Goal: Task Accomplishment & Management: Manage account settings

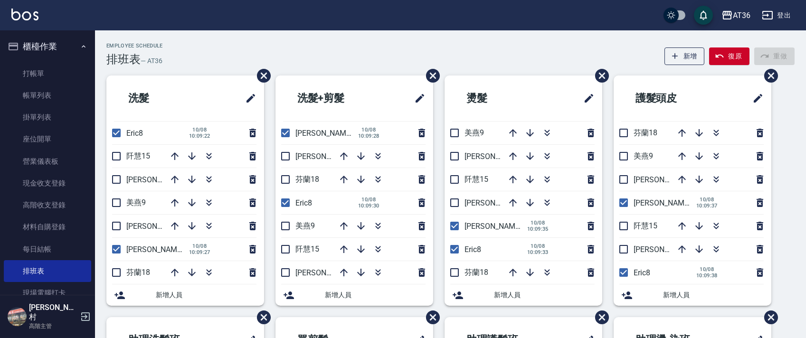
click at [199, 38] on div "Employee Schedule 排班表 — AT36 新增 復原 重做 洗髮 Eric8 10/08 10:09:22 阡慧15 小鳳16 美燕9 伶伶6…" at bounding box center [450, 296] width 711 height 532
click at [215, 45] on div "Employee Schedule 排班表 — AT36 新增 復原 重做" at bounding box center [450, 54] width 688 height 23
click at [246, 28] on div "AT36 登出" at bounding box center [403, 15] width 806 height 30
click at [76, 185] on link "現金收支登錄" at bounding box center [47, 183] width 87 height 22
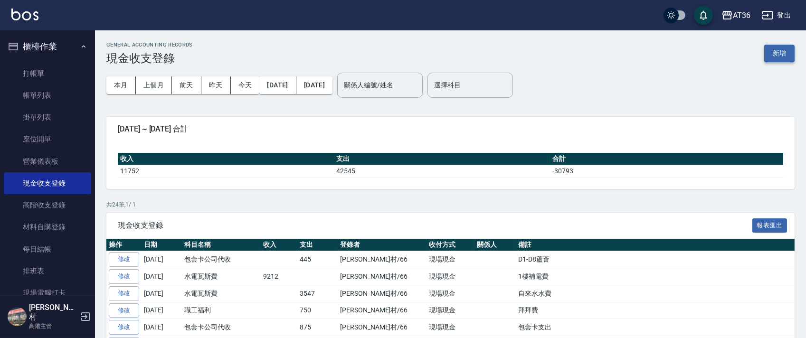
click at [778, 55] on button "新增" at bounding box center [779, 54] width 30 height 18
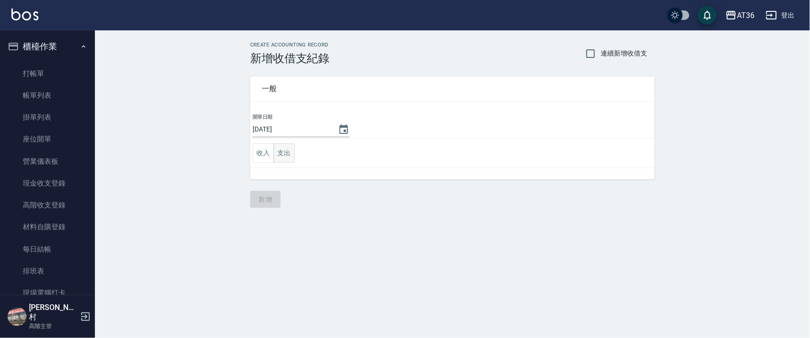
click at [280, 155] on button "支出" at bounding box center [284, 152] width 21 height 19
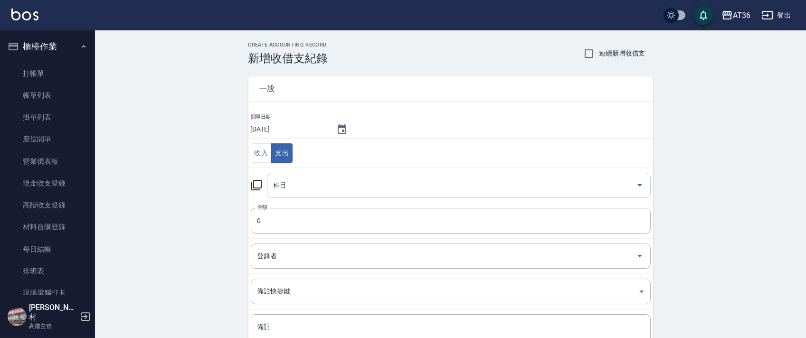
click at [284, 190] on input "科目" at bounding box center [451, 185] width 361 height 17
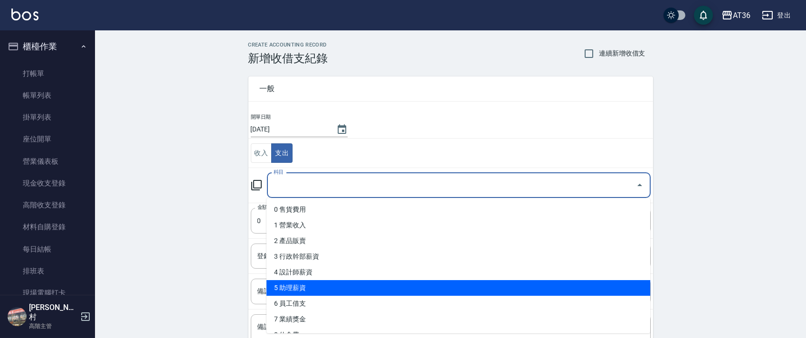
click at [331, 284] on li "5 助理薪資" at bounding box center [458, 288] width 384 height 16
type input "5 助理薪資"
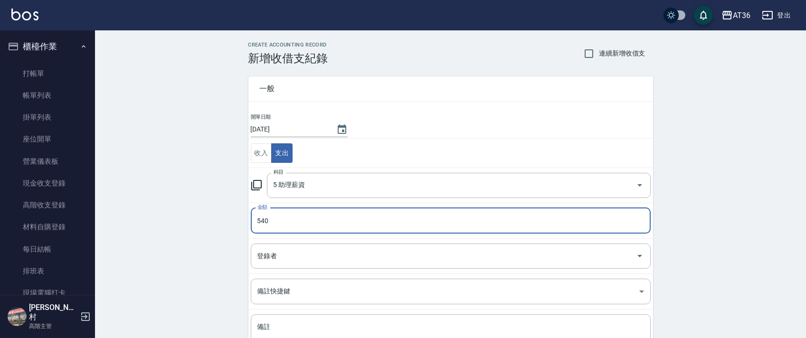
type input "540"
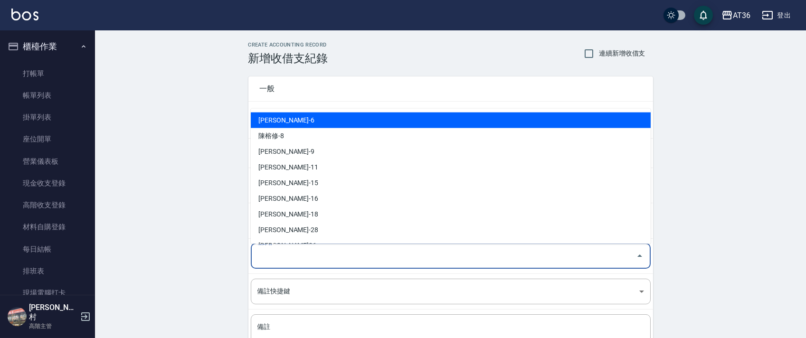
drag, startPoint x: 264, startPoint y: 254, endPoint x: 287, endPoint y: 204, distance: 55.0
click at [264, 254] on div "登錄者 登錄者" at bounding box center [451, 256] width 400 height 25
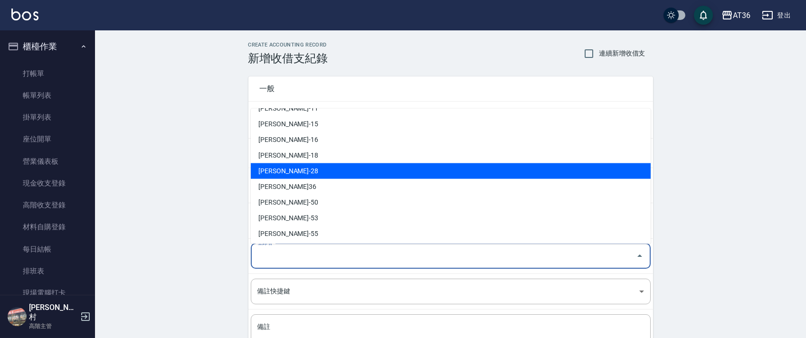
scroll to position [154, 0]
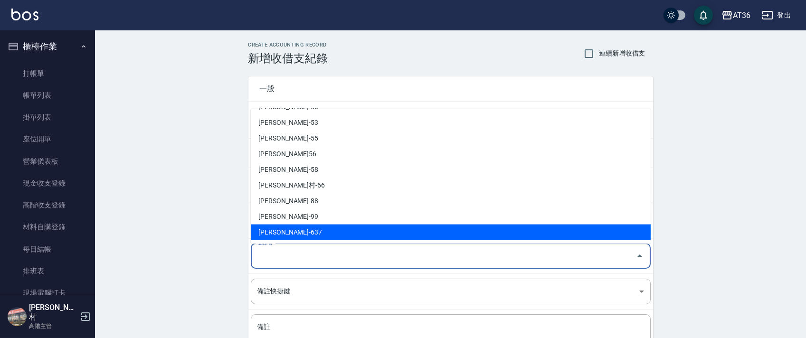
click at [283, 237] on li "蘇憶琳-637" at bounding box center [451, 233] width 400 height 16
type input "蘇憶琳-637"
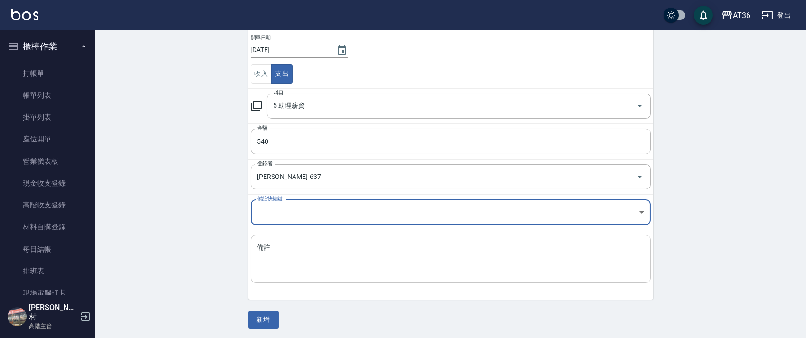
scroll to position [81, 0]
click at [277, 261] on textarea "備註" at bounding box center [450, 258] width 387 height 32
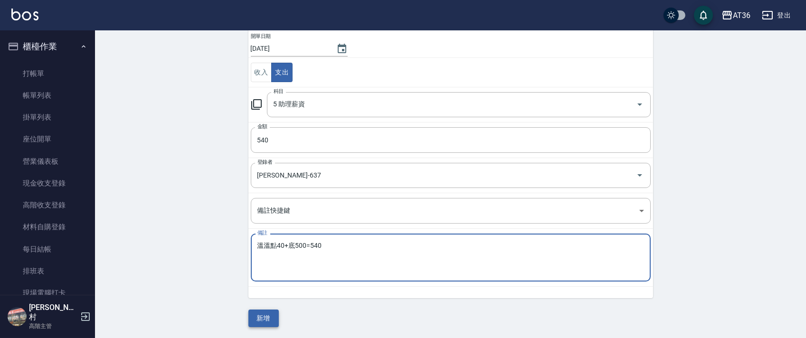
type textarea "溫溫點40+底500=540"
click at [270, 317] on button "新增" at bounding box center [263, 319] width 30 height 18
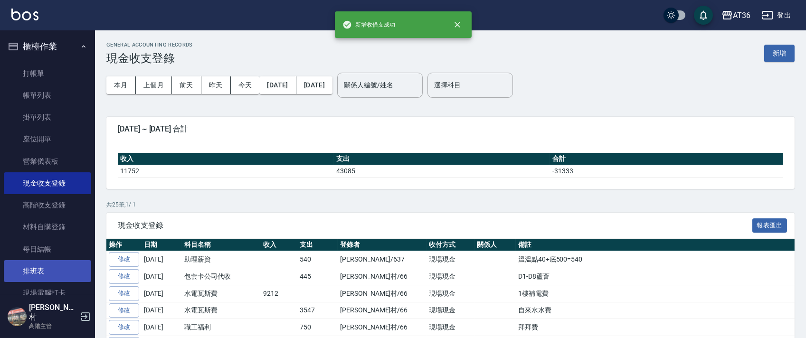
click at [46, 273] on link "排班表" at bounding box center [47, 271] width 87 height 22
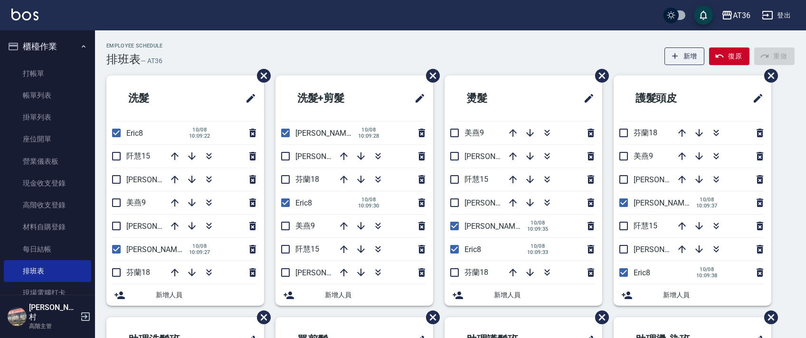
click at [314, 44] on div "Employee Schedule 排班表 — AT36 新增 復原 重做" at bounding box center [450, 54] width 688 height 23
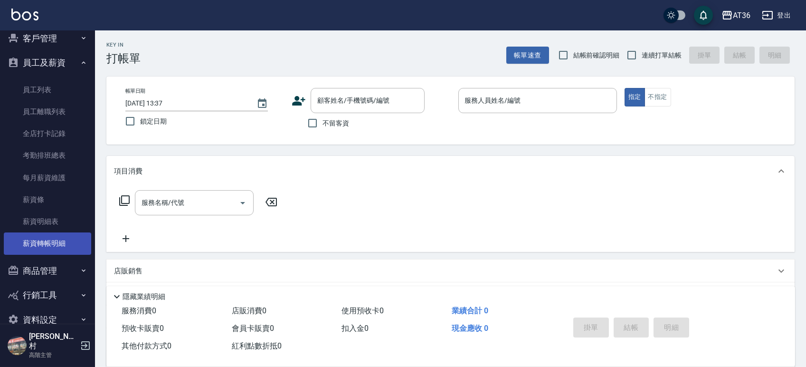
scroll to position [92, 0]
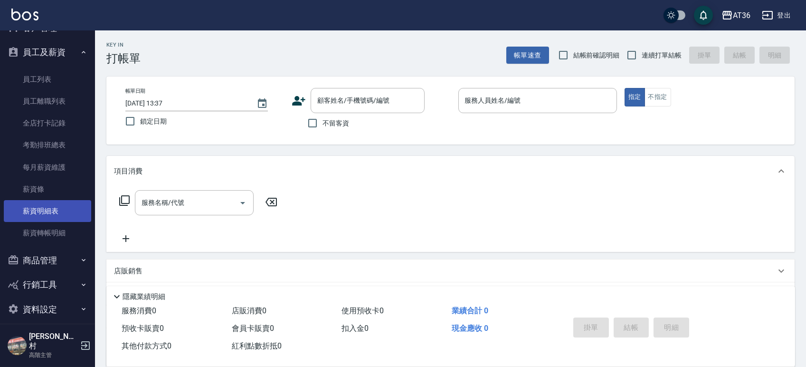
click at [45, 209] on link "薪資明細表" at bounding box center [47, 211] width 87 height 22
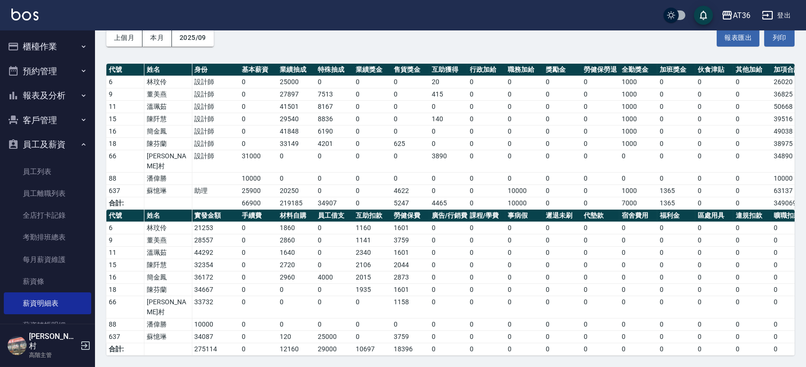
click at [52, 43] on button "櫃檯作業" at bounding box center [47, 46] width 87 height 25
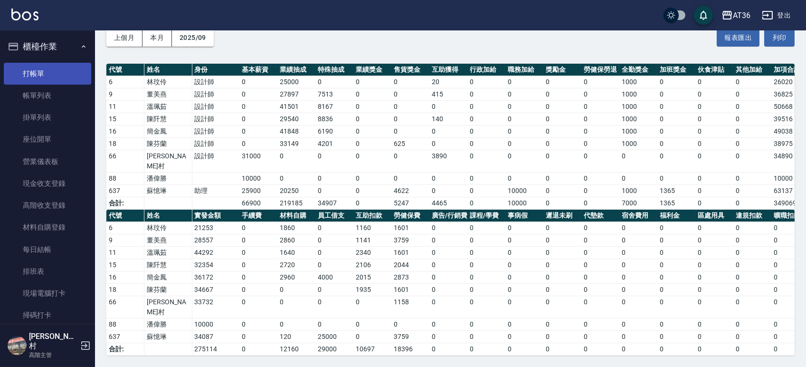
click at [40, 72] on link "打帳單" at bounding box center [47, 74] width 87 height 22
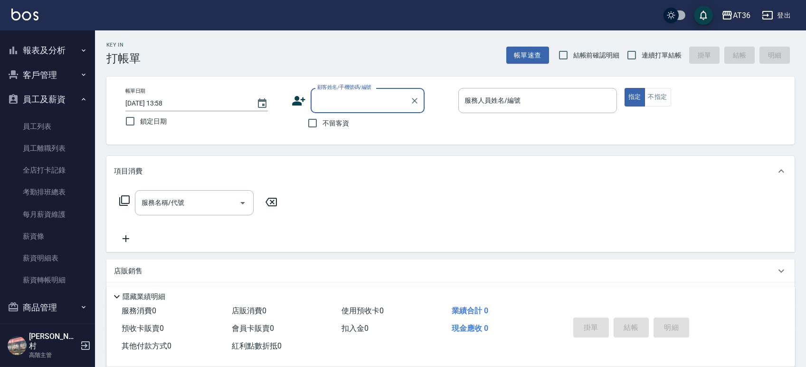
scroll to position [363, 0]
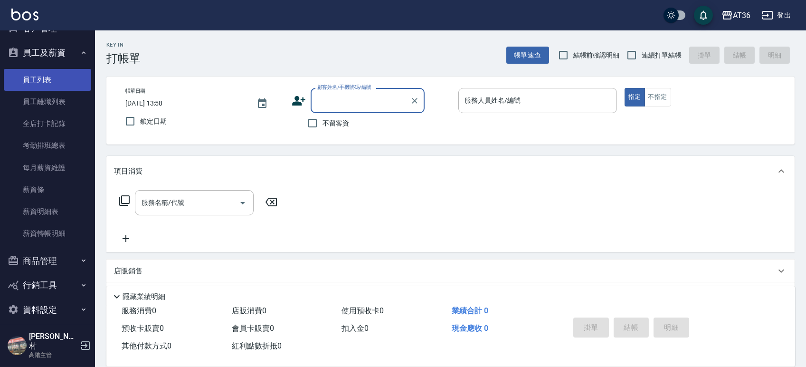
click at [42, 78] on link "員工列表" at bounding box center [47, 80] width 87 height 22
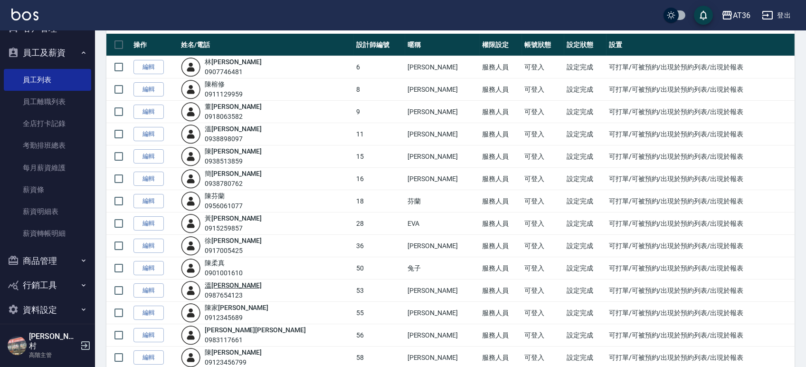
scroll to position [126, 0]
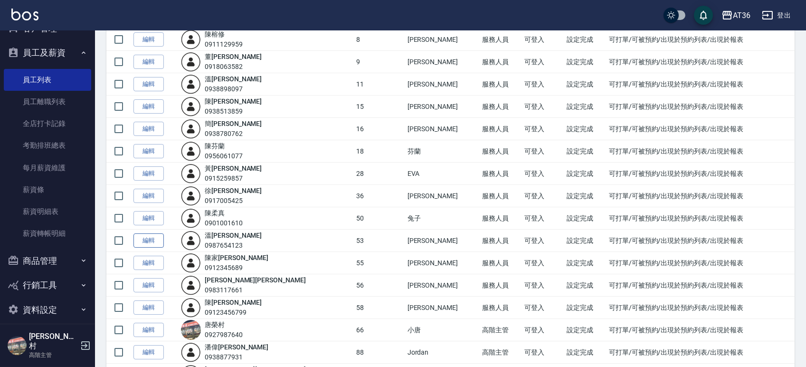
click at [156, 238] on link "編輯" at bounding box center [148, 240] width 30 height 15
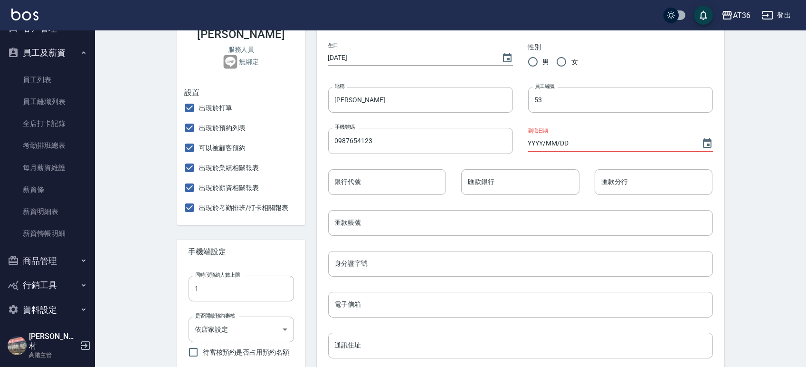
scroll to position [253, 0]
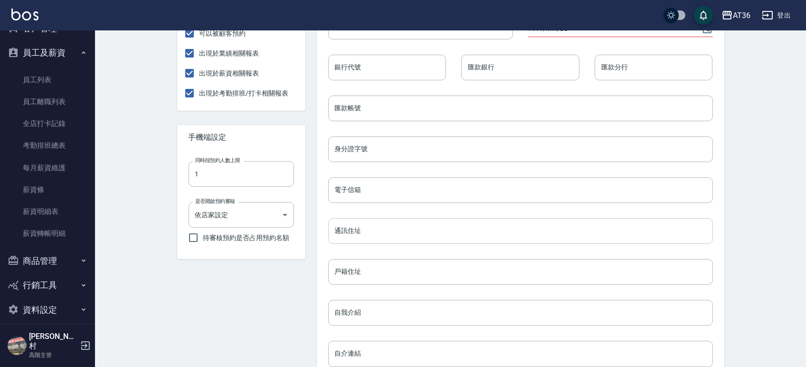
click at [397, 229] on input "通訊住址" at bounding box center [520, 231] width 385 height 26
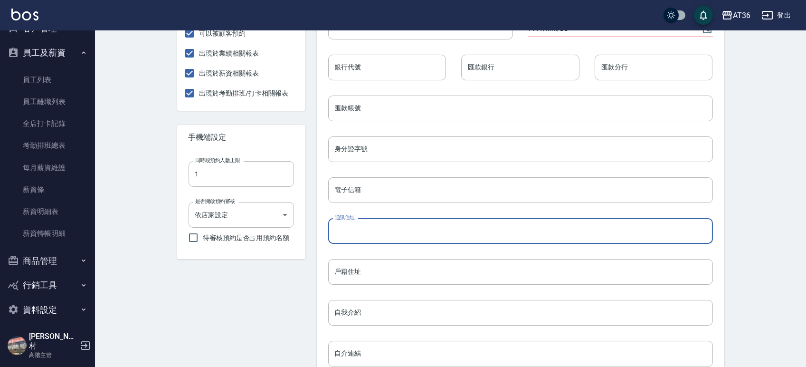
type input "ㄍ"
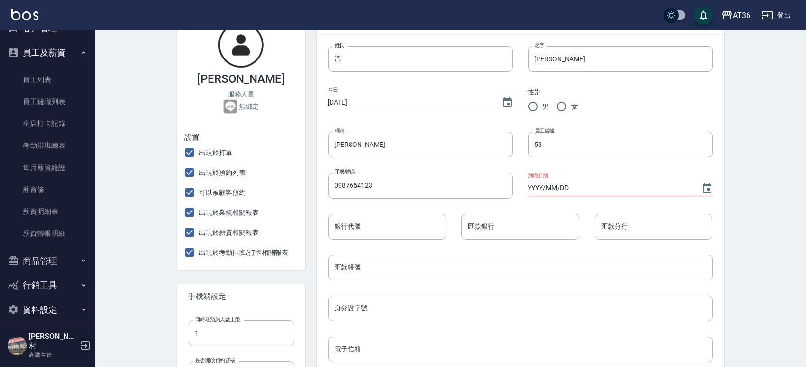
scroll to position [0, 0]
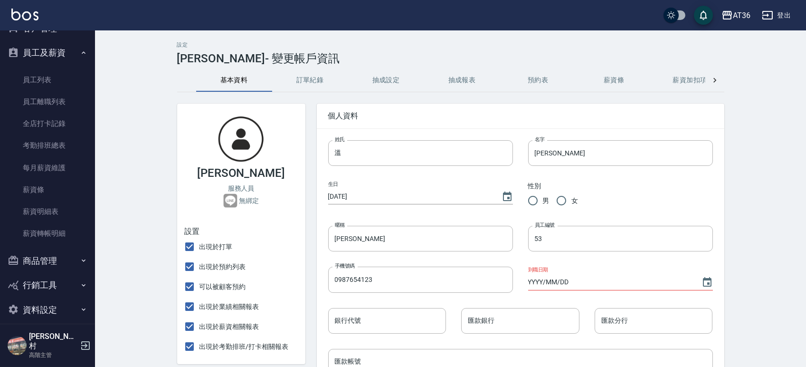
type input "[STREET_ADDRESS]"
click at [580, 282] on input "YYYY/MM/DD" at bounding box center [610, 282] width 164 height 16
click at [711, 283] on icon "Choose date" at bounding box center [706, 281] width 11 height 11
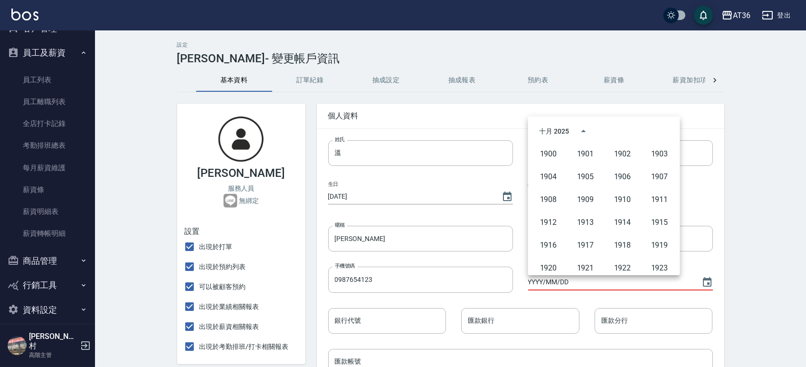
scroll to position [651, 0]
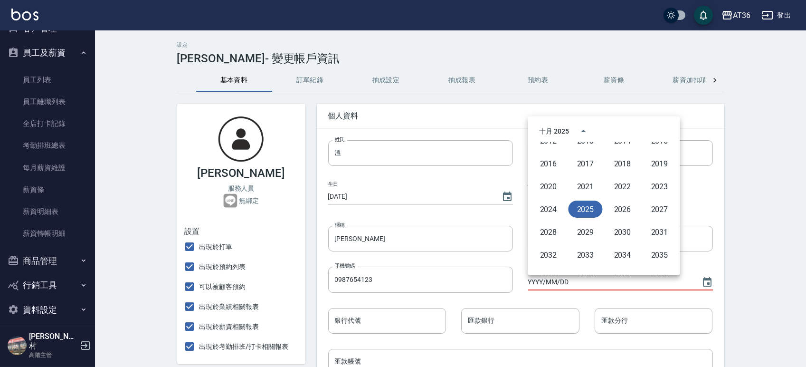
click at [584, 208] on button "2025" at bounding box center [585, 208] width 34 height 17
type input "[DATE]"
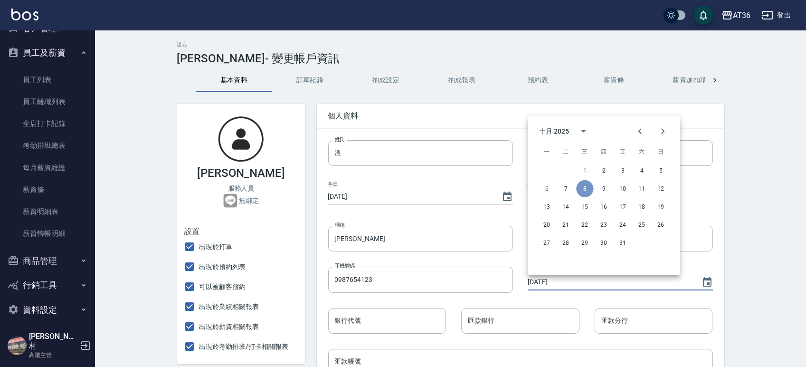
click at [584, 189] on button "8" at bounding box center [584, 188] width 17 height 17
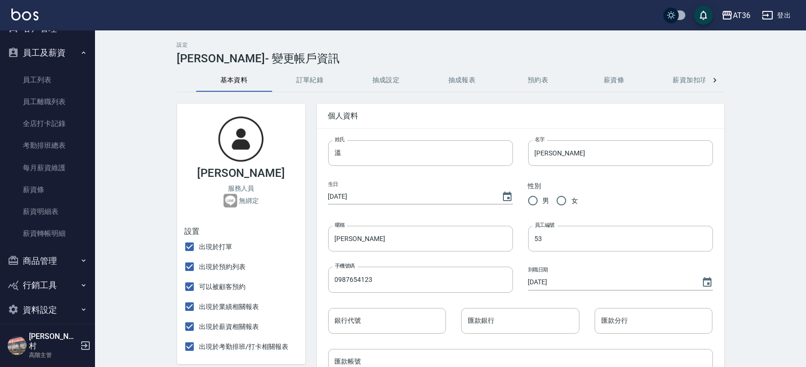
click at [563, 199] on input "女" at bounding box center [561, 200] width 20 height 20
radio input "true"
click at [504, 198] on icon "Choose date, selected date is 1970-01-01" at bounding box center [507, 196] width 11 height 11
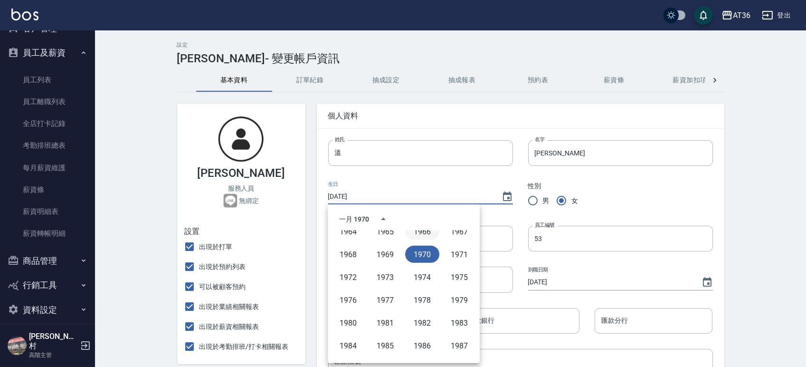
scroll to position [459, 0]
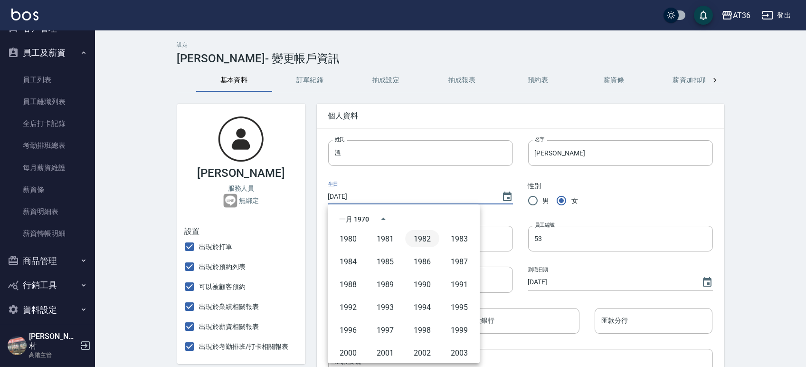
click at [420, 239] on button "1982" at bounding box center [422, 238] width 34 height 17
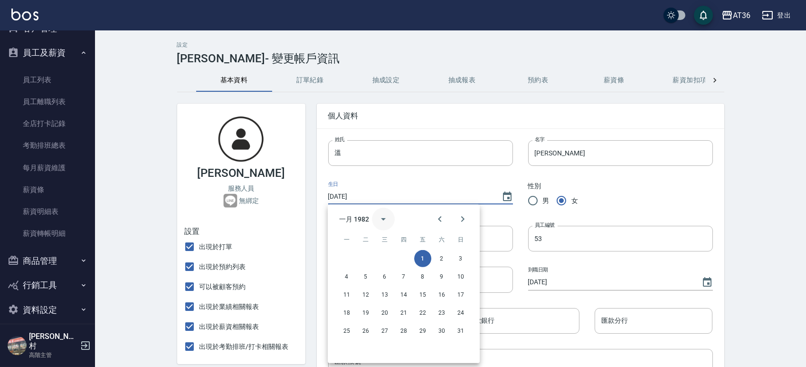
click at [380, 223] on icon "calendar view is open, switch to year view" at bounding box center [383, 218] width 11 height 11
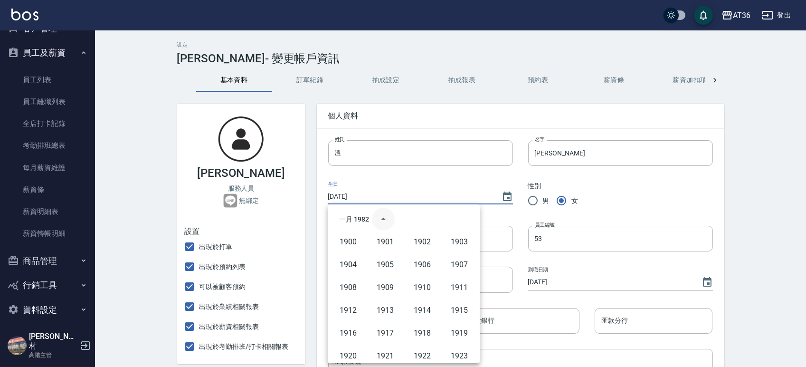
scroll to position [400, 0]
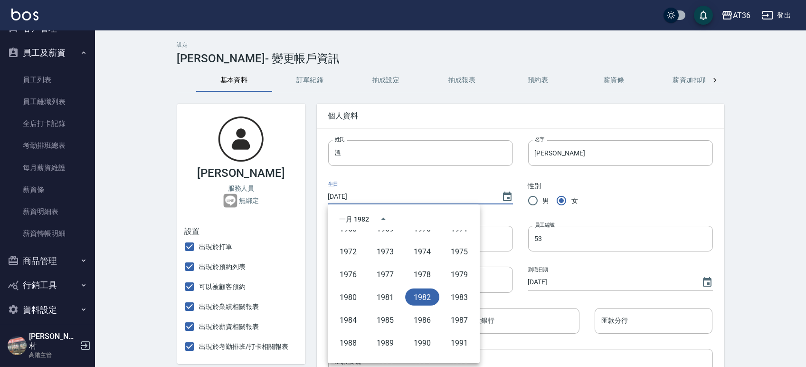
click at [412, 294] on button "1982" at bounding box center [422, 296] width 34 height 17
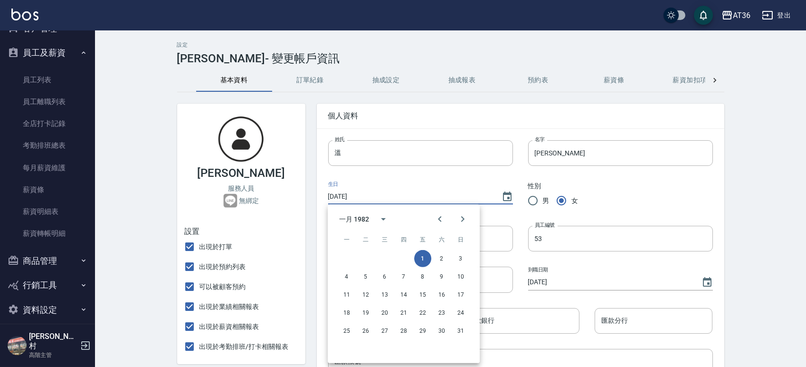
click at [355, 221] on div "一月 1982" at bounding box center [354, 219] width 30 height 10
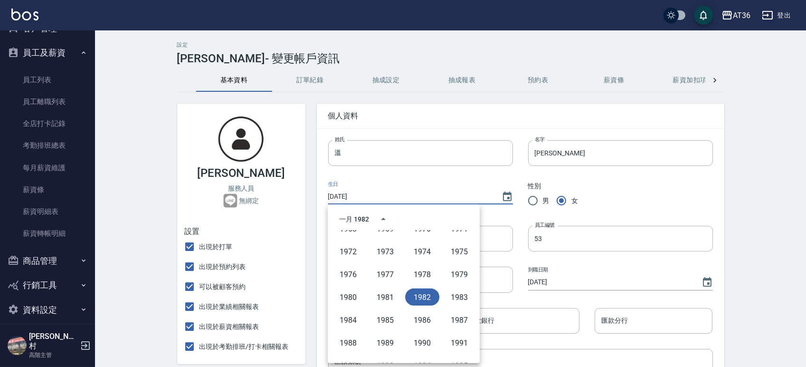
click at [412, 298] on button "1982" at bounding box center [422, 296] width 34 height 17
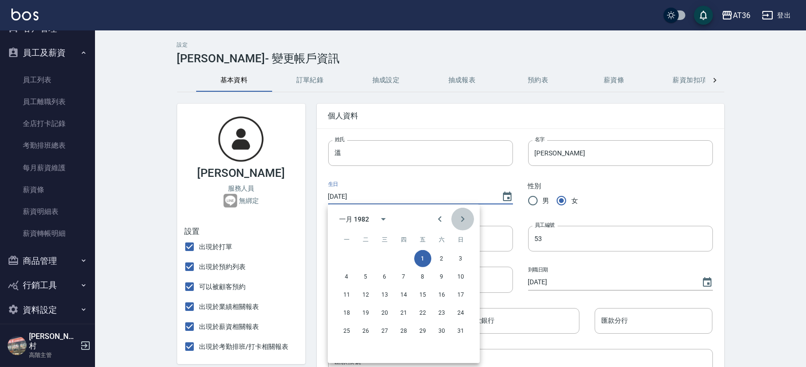
click at [459, 219] on icon "Next month" at bounding box center [462, 218] width 11 height 11
click at [424, 328] on button "28" at bounding box center [422, 330] width 17 height 17
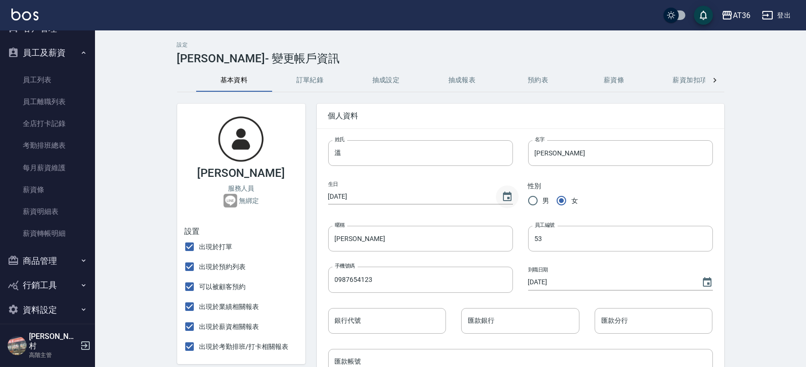
click at [505, 192] on icon "Choose date, selected date is 1982-05-28" at bounding box center [507, 195] width 9 height 9
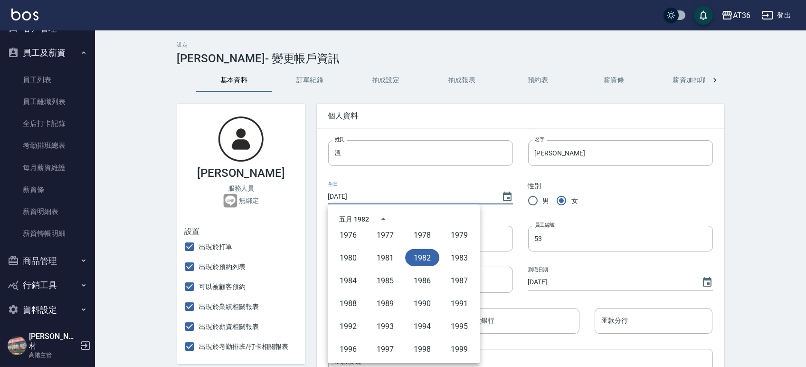
scroll to position [444, 0]
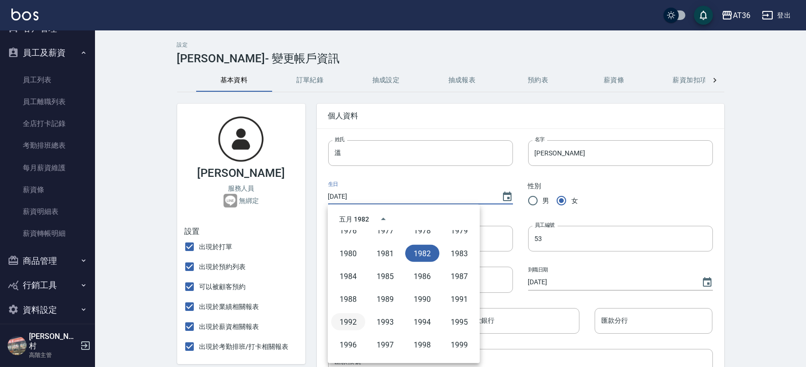
click at [352, 322] on button "1992" at bounding box center [348, 321] width 34 height 17
type input "[DATE]"
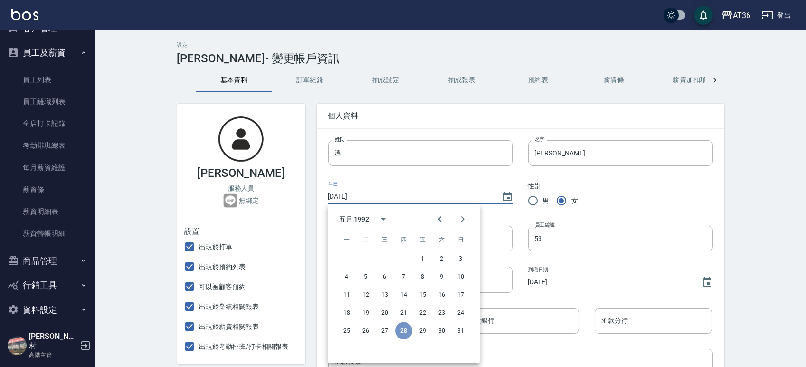
click at [406, 329] on button "28" at bounding box center [403, 330] width 17 height 17
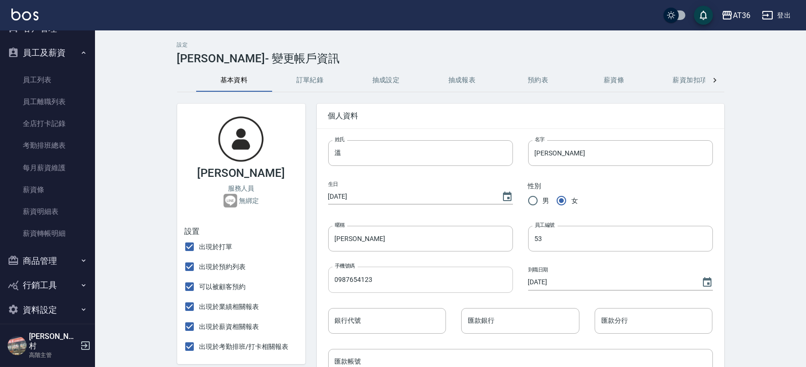
click at [444, 279] on input "0987654123" at bounding box center [420, 279] width 185 height 26
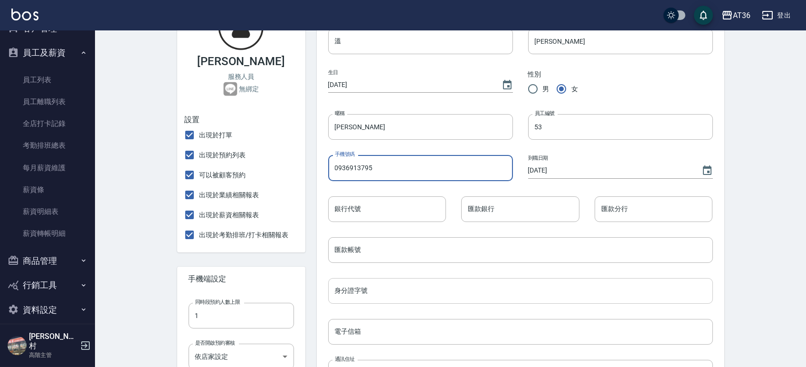
scroll to position [126, 0]
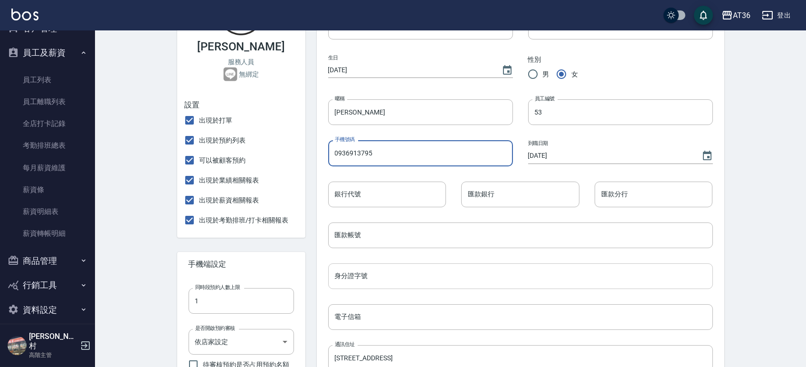
type input "0936913795"
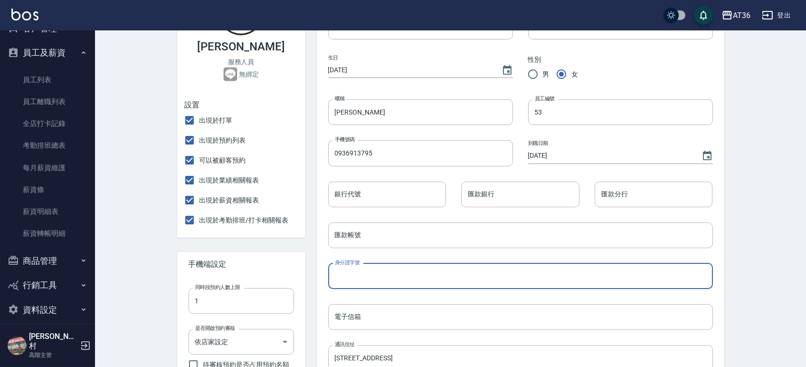
click at [429, 275] on input "身分證字號" at bounding box center [520, 276] width 385 height 26
type input "Q223543451"
click at [322, 258] on div "身分證字號 Q223543451 身分證字號" at bounding box center [513, 268] width 400 height 41
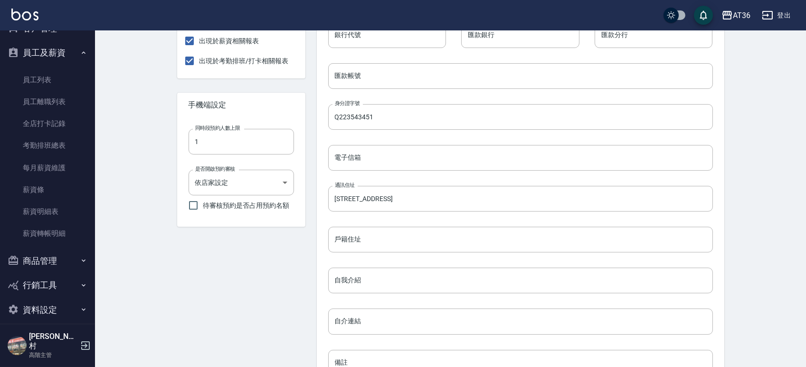
scroll to position [316, 0]
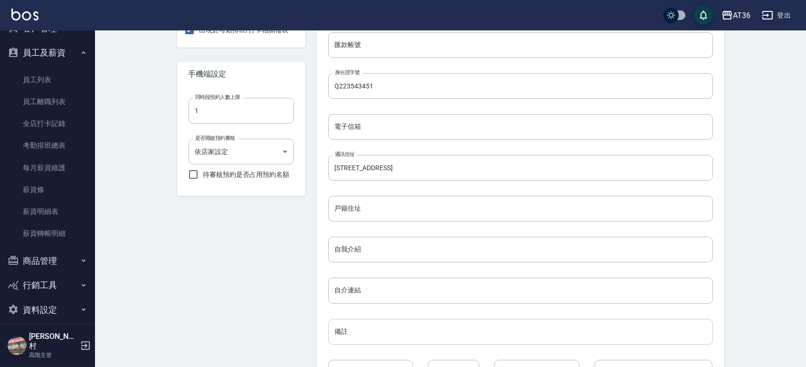
click at [355, 331] on input "備註" at bounding box center [520, 332] width 385 height 26
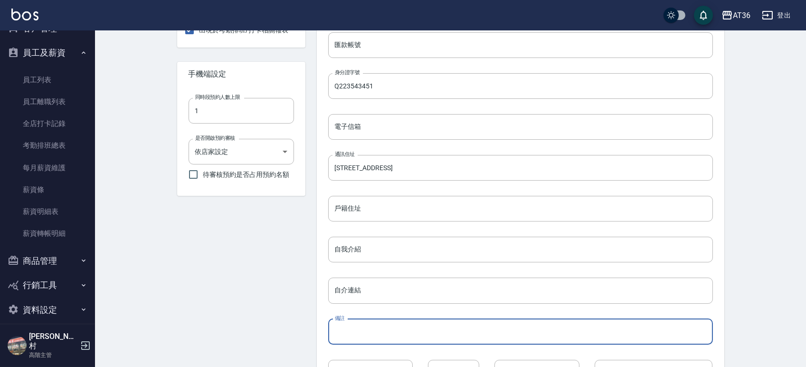
type input "x"
type input "老公0900192674"
click at [300, 312] on div "[PERSON_NAME] 服務人員 無綁定 設置 出現於打單 出現於預約列表 可以被顧客預約 出現於業績相關報表 出現於薪資相關報表 出現於考勤排班/打卡…" at bounding box center [236, 103] width 140 height 654
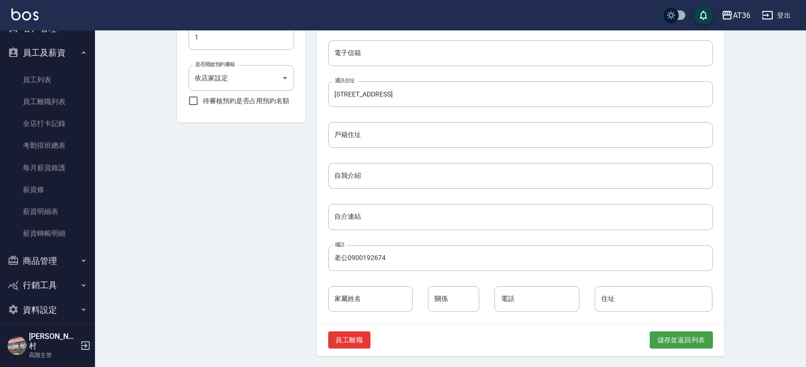
scroll to position [391, 0]
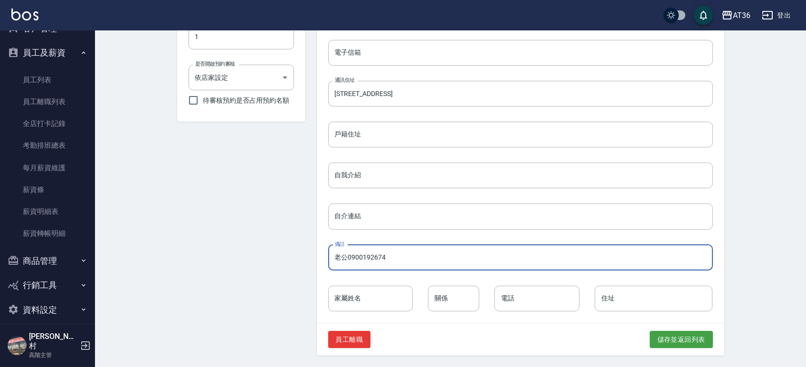
drag, startPoint x: 346, startPoint y: 258, endPoint x: 333, endPoint y: 256, distance: 12.5
click at [333, 256] on input "老公0900192674" at bounding box center [520, 258] width 385 height 26
click at [367, 294] on input "家屬姓名" at bounding box center [370, 298] width 85 height 26
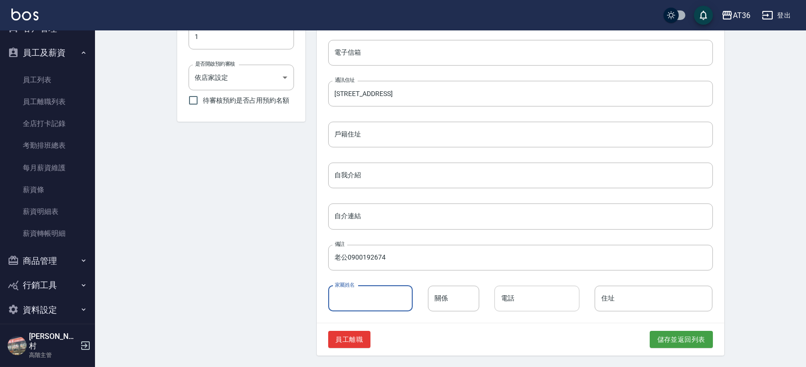
paste input "老公"
type input "老公"
click at [535, 302] on input "電話" at bounding box center [536, 298] width 85 height 26
type input "0900192674"
click at [293, 280] on div "[PERSON_NAME] 服務人員 無綁定 設置 出現於打單 出現於預約列表 可以被顧客預約 出現於業績相關報表 出現於薪資相關報表 出現於考勤排班/打卡…" at bounding box center [236, 29] width 140 height 654
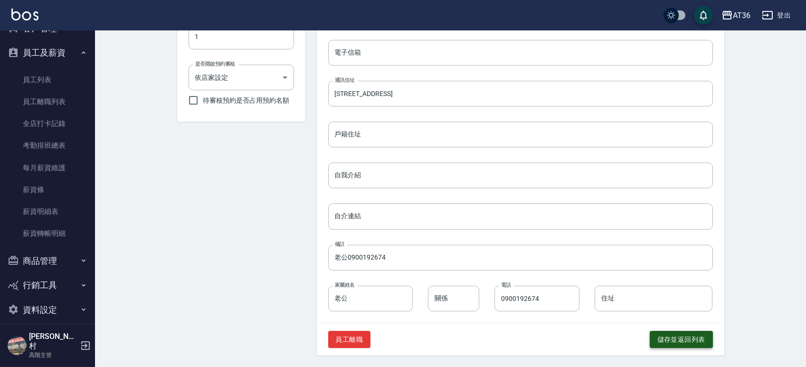
click at [666, 335] on button "儲存並返回列表" at bounding box center [681, 340] width 63 height 18
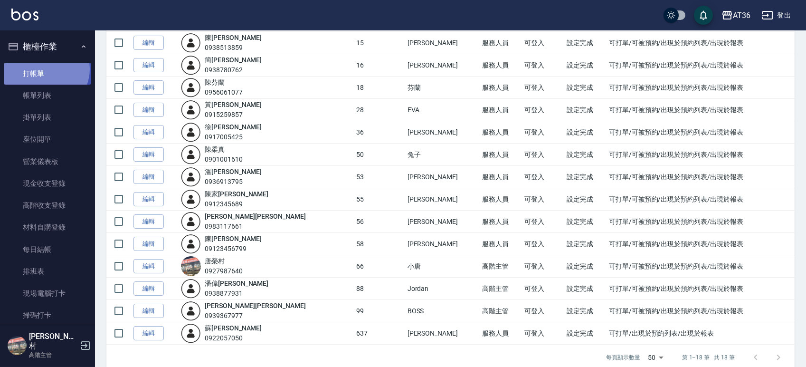
click at [45, 69] on link "打帳單" at bounding box center [47, 74] width 87 height 22
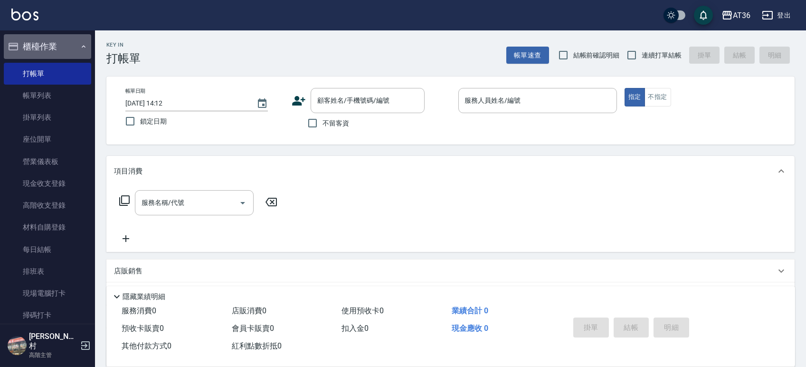
click at [63, 46] on button "櫃檯作業" at bounding box center [47, 46] width 87 height 25
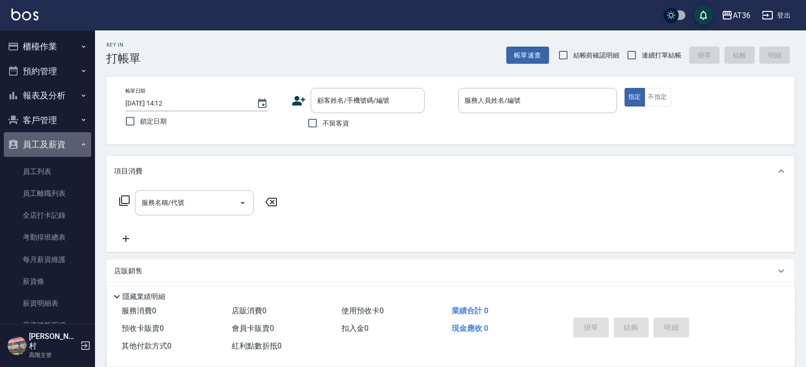
click at [52, 142] on button "員工及薪資" at bounding box center [47, 144] width 87 height 25
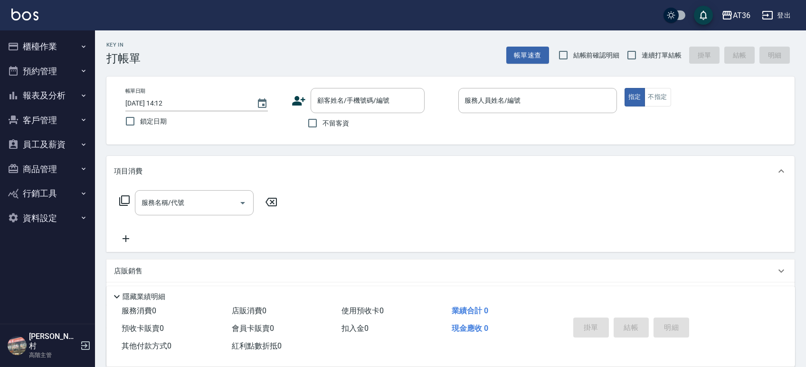
click at [53, 95] on button "報表及分析" at bounding box center [47, 95] width 87 height 25
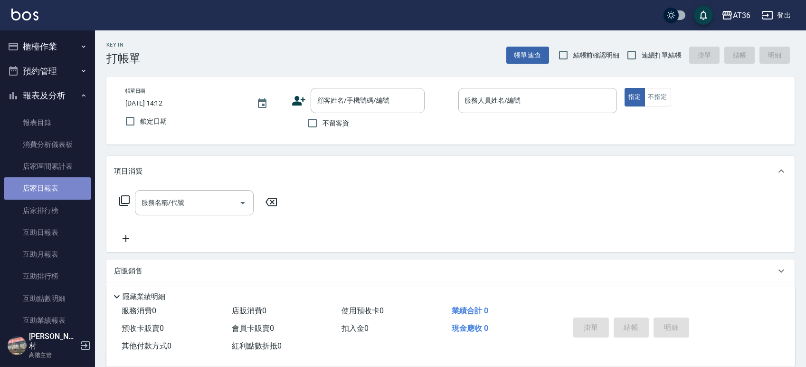
click at [48, 185] on link "店家日報表" at bounding box center [47, 188] width 87 height 22
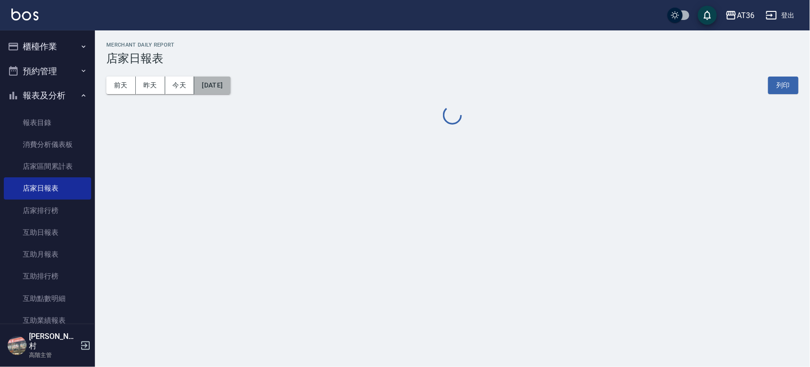
click at [230, 85] on button "[DATE]" at bounding box center [212, 85] width 36 height 18
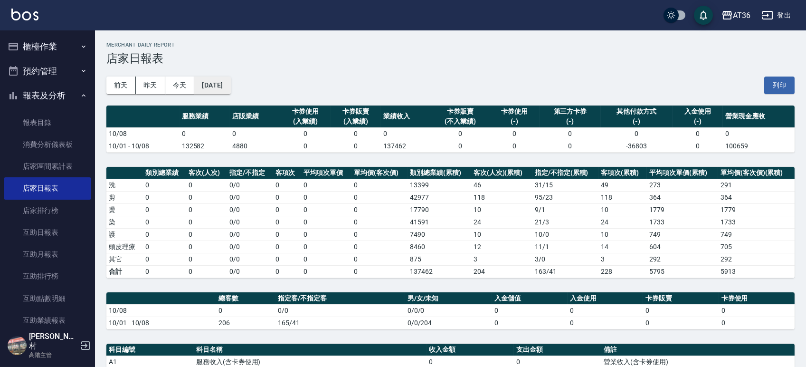
click at [230, 82] on button "[DATE]" at bounding box center [212, 85] width 36 height 18
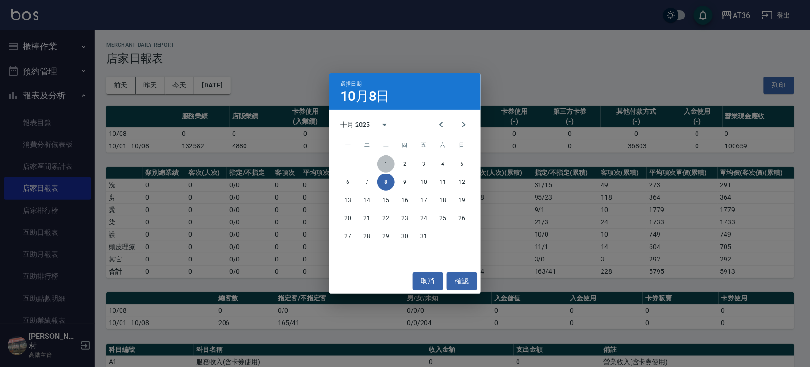
click at [383, 160] on button "1" at bounding box center [386, 163] width 17 height 17
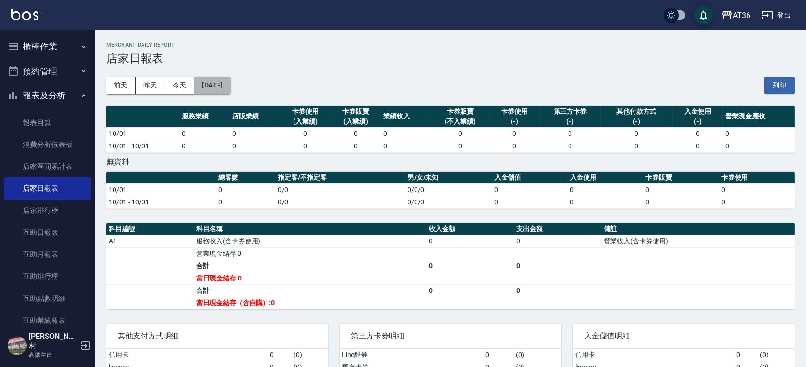
click at [230, 88] on button "2025/10/01" at bounding box center [212, 85] width 36 height 18
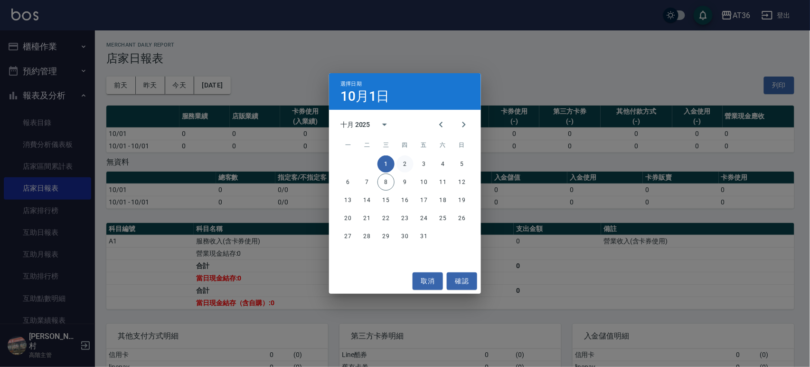
click at [404, 162] on button "2" at bounding box center [405, 163] width 17 height 17
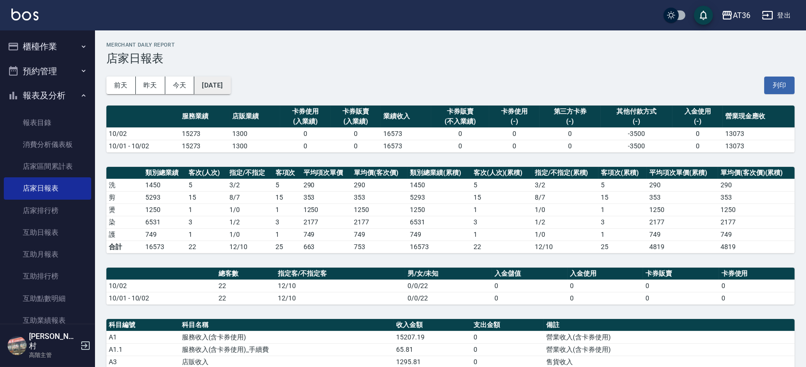
click at [216, 80] on button "2025/10/02" at bounding box center [212, 85] width 36 height 18
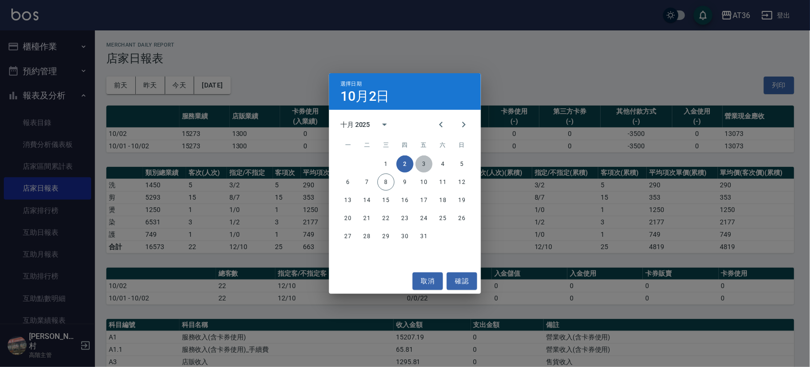
click at [424, 161] on button "3" at bounding box center [424, 163] width 17 height 17
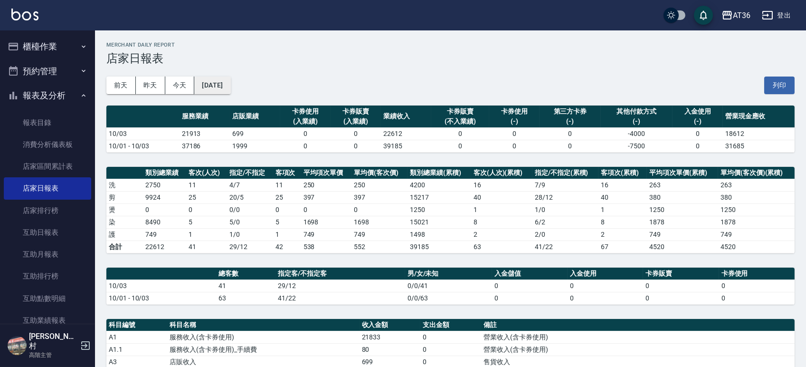
click at [225, 85] on button "2025/10/03" at bounding box center [212, 85] width 36 height 18
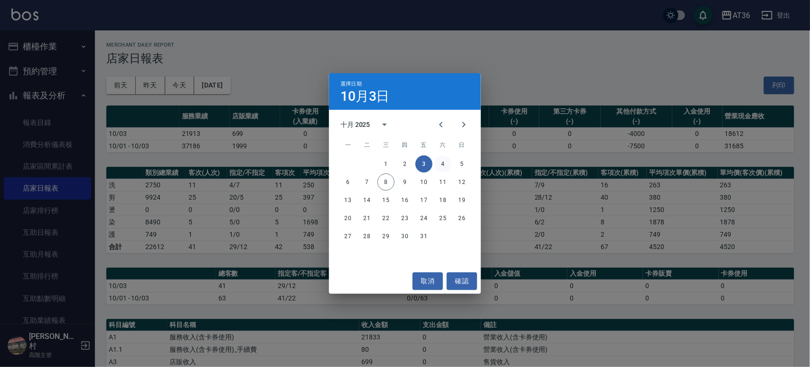
click at [442, 164] on button "4" at bounding box center [443, 163] width 17 height 17
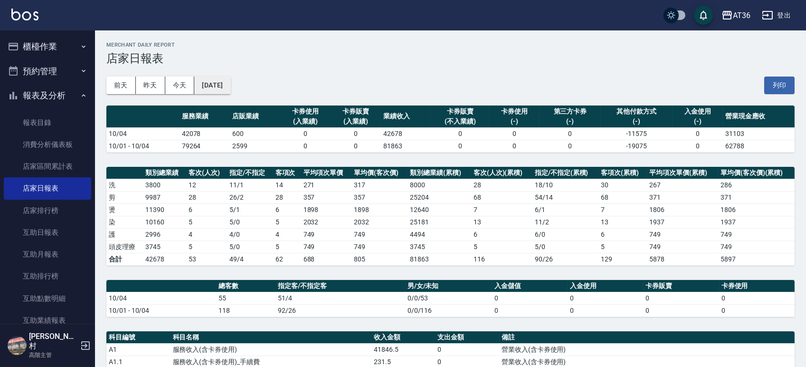
click at [223, 84] on button "2025/10/04" at bounding box center [212, 85] width 36 height 18
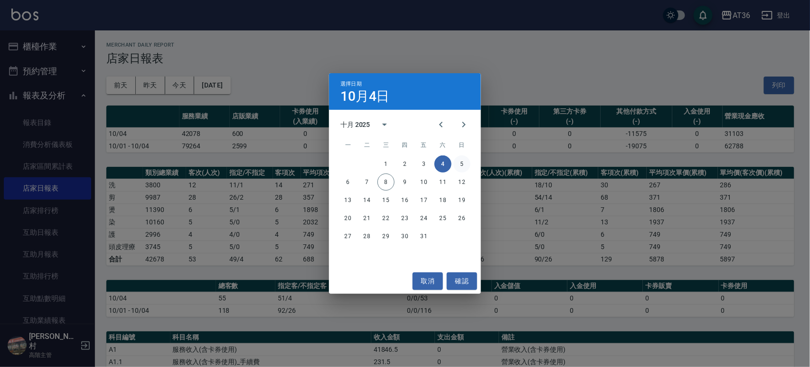
click at [463, 162] on button "5" at bounding box center [462, 163] width 17 height 17
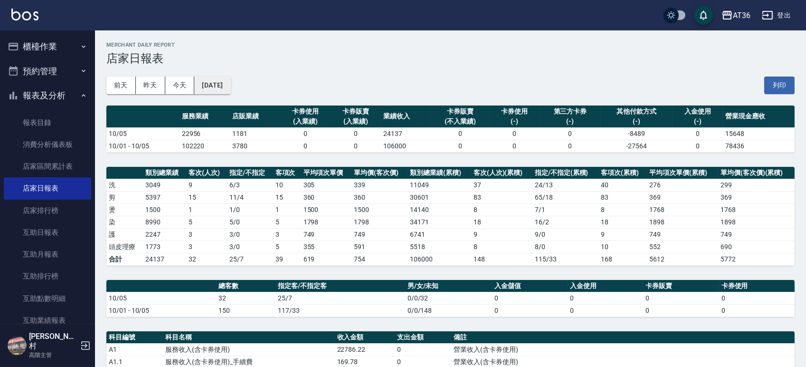
click at [230, 85] on button "2025/10/05" at bounding box center [212, 85] width 36 height 18
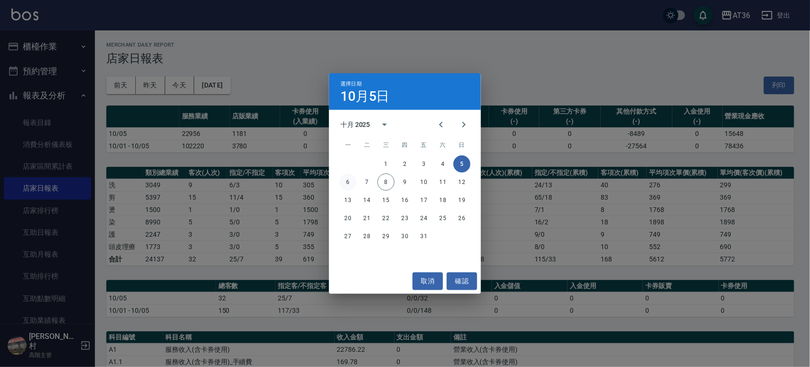
click at [347, 182] on button "6" at bounding box center [348, 181] width 17 height 17
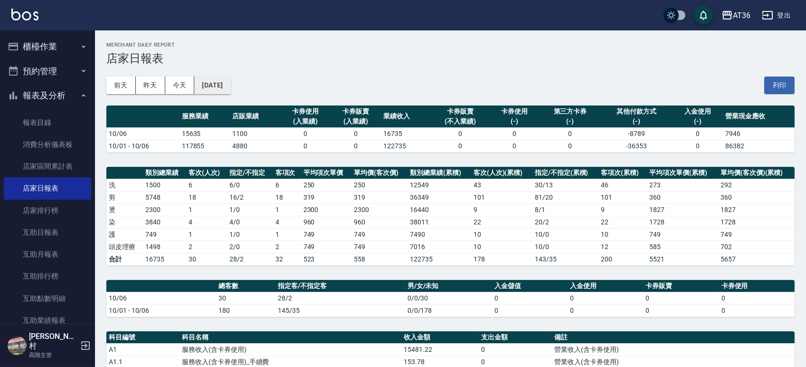
click at [229, 89] on button "2025/10/06" at bounding box center [212, 85] width 36 height 18
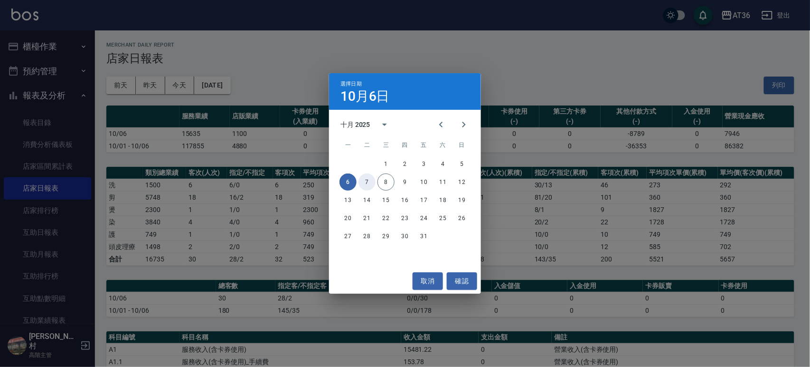
click at [366, 177] on button "7" at bounding box center [367, 181] width 17 height 17
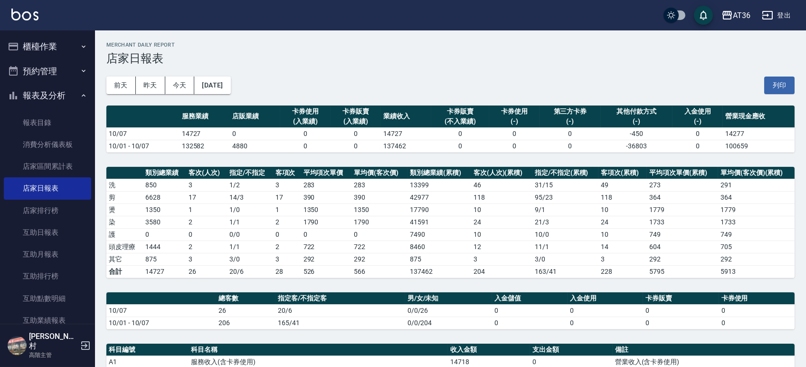
click at [52, 44] on button "櫃檯作業" at bounding box center [47, 46] width 87 height 25
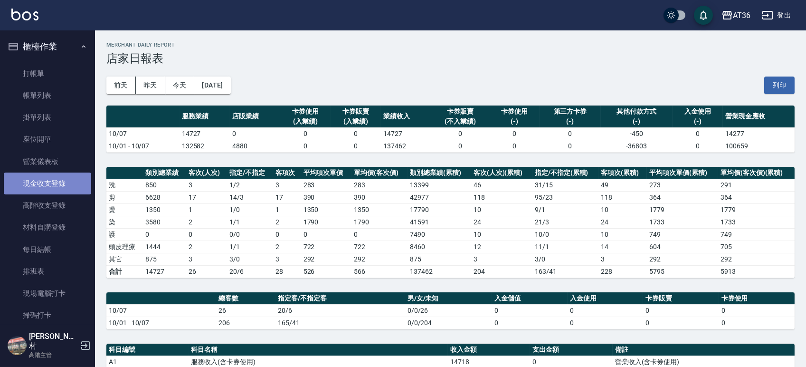
click at [51, 182] on link "現金收支登錄" at bounding box center [47, 183] width 87 height 22
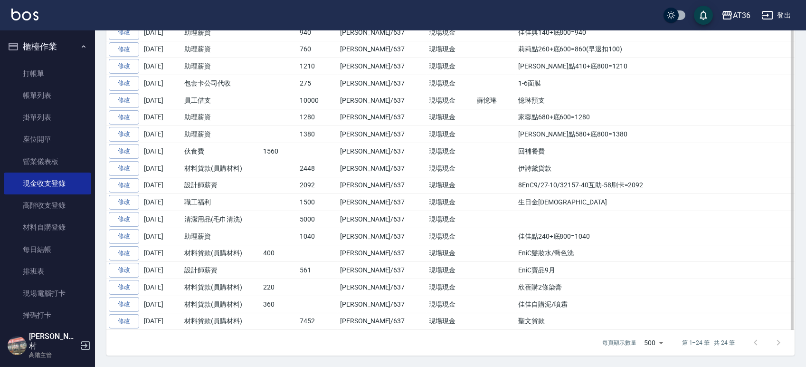
scroll to position [332, 0]
drag, startPoint x: 516, startPoint y: 319, endPoint x: 479, endPoint y: 319, distance: 37.0
click at [516, 319] on td "聖文貨款" at bounding box center [655, 321] width 279 height 17
copy td "聖文貨款"
click at [537, 304] on td "佳佳自購泥/噴霧" at bounding box center [655, 303] width 279 height 17
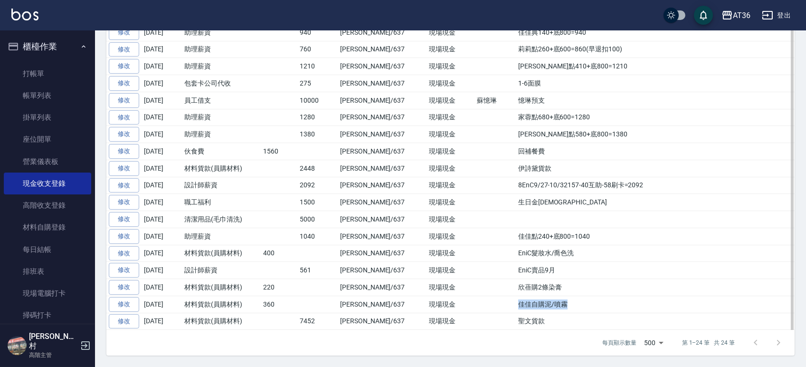
drag, startPoint x: 536, startPoint y: 303, endPoint x: 475, endPoint y: 304, distance: 60.8
click at [475, 304] on tr "修改 2025-10-02 材料貨款(員購材料) 360 蘇憶琳/637 現場現金 佳佳自購泥/噴霧" at bounding box center [450, 303] width 688 height 17
copy tr "佳佳自購泥/噴霧"
click at [541, 281] on td "欣蓓購2條染膏" at bounding box center [655, 287] width 279 height 17
drag, startPoint x: 526, startPoint y: 291, endPoint x: 466, endPoint y: 290, distance: 59.9
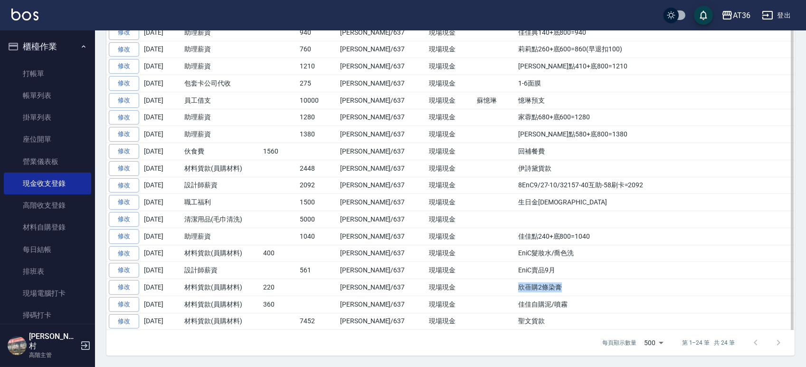
click at [466, 290] on tr "修改 2025-10-02 材料貨款(員購材料) 220 蘇憶琳/637 現場現金 欣蓓購2條染膏" at bounding box center [450, 287] width 688 height 17
copy tr "欣蓓購2條染膏"
click at [522, 268] on td "EniC賣品9月" at bounding box center [655, 270] width 279 height 17
drag, startPoint x: 522, startPoint y: 268, endPoint x: 464, endPoint y: 275, distance: 59.3
click at [516, 265] on td "EniC賣品9月" at bounding box center [655, 270] width 279 height 17
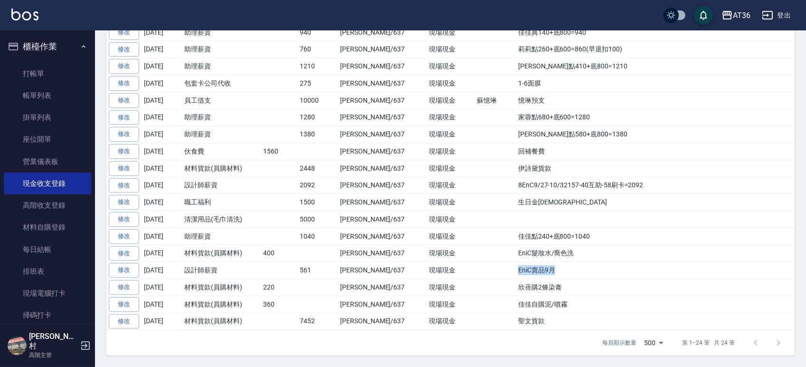
copy td "EniC賣品9月"
click at [542, 251] on td "EniC髮妝水/喬色洗" at bounding box center [655, 253] width 279 height 17
drag, startPoint x: 542, startPoint y: 247, endPoint x: 426, endPoint y: 286, distance: 122.6
click at [516, 251] on td "EniC髮妝水/喬色洗" at bounding box center [655, 253] width 279 height 17
copy td "EniC髮妝水/喬色洗"
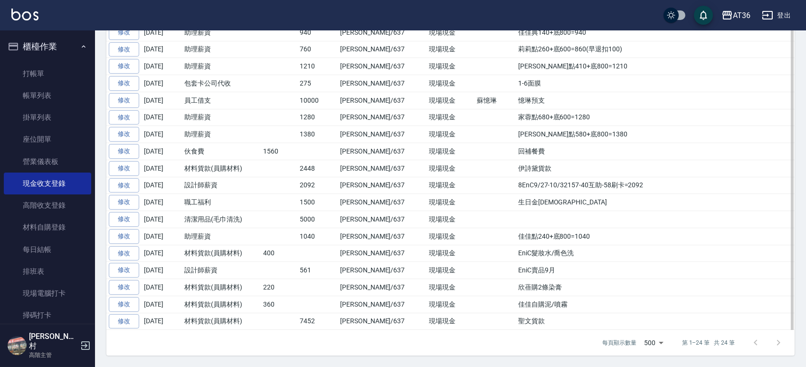
click at [564, 237] on td "佳佳點240+底800=1040" at bounding box center [655, 235] width 279 height 17
click at [544, 237] on td "佳佳點240+底800=1040" at bounding box center [655, 235] width 279 height 17
drag, startPoint x: 558, startPoint y: 236, endPoint x: 479, endPoint y: 237, distance: 78.8
click at [516, 237] on td "佳佳點240+底800=1040" at bounding box center [655, 235] width 279 height 17
copy td "佳佳點240+底800=1040"
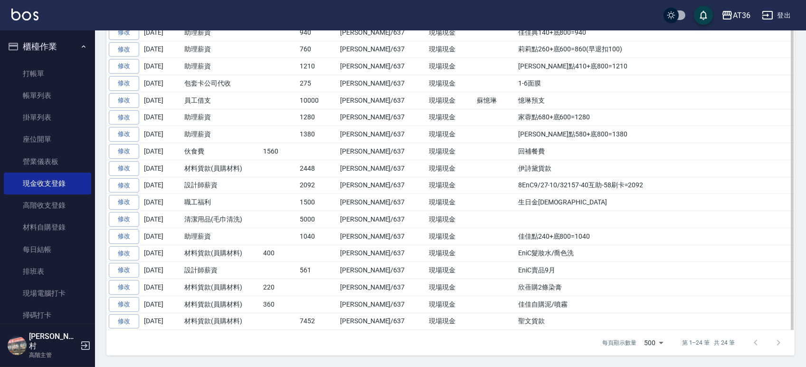
click at [516, 218] on td at bounding box center [655, 219] width 279 height 17
drag, startPoint x: 525, startPoint y: 200, endPoint x: 482, endPoint y: 200, distance: 43.7
click at [516, 200] on td "生日金16/6/9" at bounding box center [655, 202] width 279 height 17
copy td "生日金16/6/9"
drag, startPoint x: 608, startPoint y: 185, endPoint x: 477, endPoint y: 184, distance: 131.6
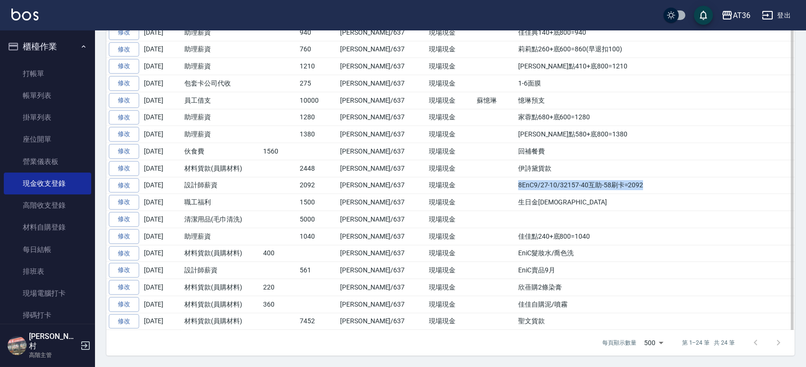
click at [516, 184] on td "8EnC9/27-10/32157-40互助-58刷卡=2092" at bounding box center [655, 185] width 279 height 17
copy td "8EnC9/27-10/32157-40互助-58刷卡=2092"
click at [520, 169] on td "伊詩黛貨款" at bounding box center [655, 168] width 279 height 17
drag, startPoint x: 518, startPoint y: 172, endPoint x: 478, endPoint y: 171, distance: 40.4
click at [516, 171] on td "伊詩黛貨款" at bounding box center [655, 168] width 279 height 17
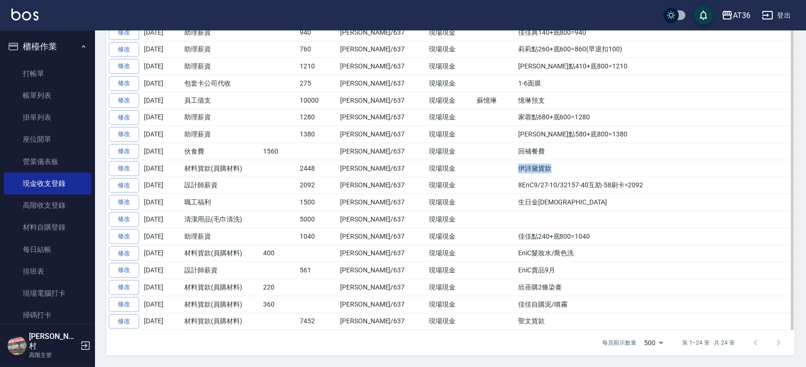
copy td "伊詩黛貨款"
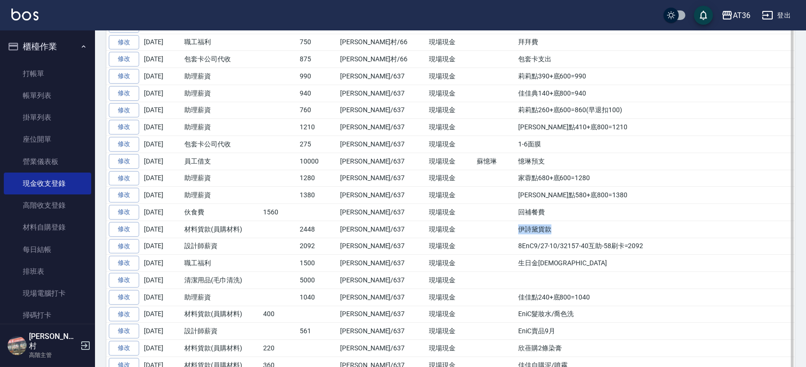
scroll to position [205, 0]
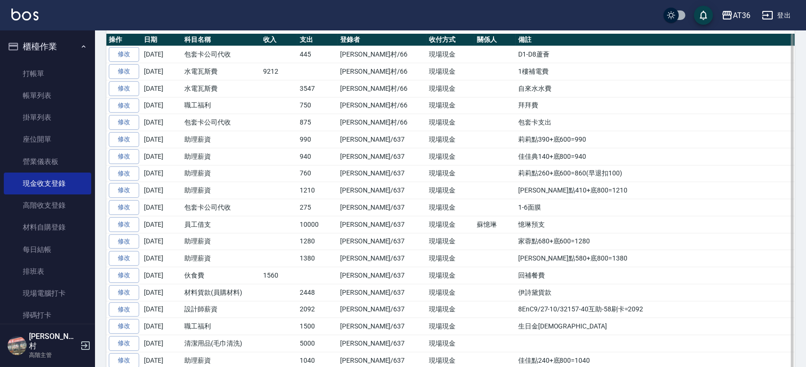
click at [474, 274] on td at bounding box center [494, 275] width 41 height 17
drag, startPoint x: 506, startPoint y: 272, endPoint x: 462, endPoint y: 276, distance: 44.8
click at [462, 276] on tr "修改 2025-10-04 伙食費 1560 蘇憶琳/637 現場現金 回補餐費" at bounding box center [450, 275] width 688 height 17
copy tr "回補餐費"
drag, startPoint x: 558, startPoint y: 260, endPoint x: 480, endPoint y: 260, distance: 77.9
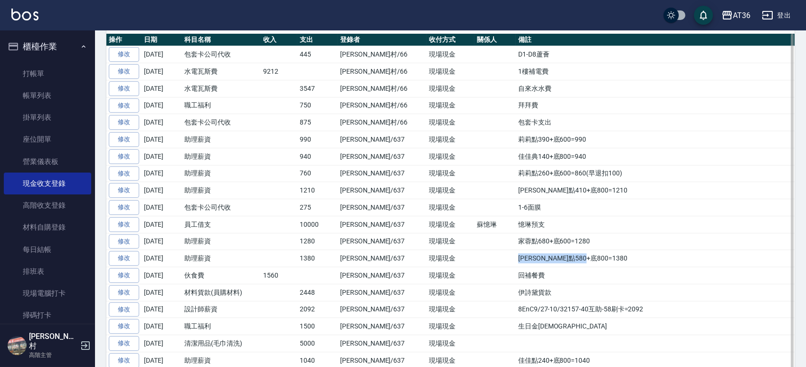
click at [516, 260] on td "EVa點580+底800=1380" at bounding box center [655, 258] width 279 height 17
drag, startPoint x: 555, startPoint y: 242, endPoint x: 473, endPoint y: 243, distance: 81.7
click at [473, 243] on tr "修改 2025-10-04 助理薪資 1280 蘇憶琳/637 現場現金 家蓉點680+底600=1280" at bounding box center [450, 241] width 688 height 17
click at [518, 224] on td "憶琳預支" at bounding box center [655, 224] width 279 height 17
drag, startPoint x: 521, startPoint y: 229, endPoint x: 479, endPoint y: 229, distance: 42.7
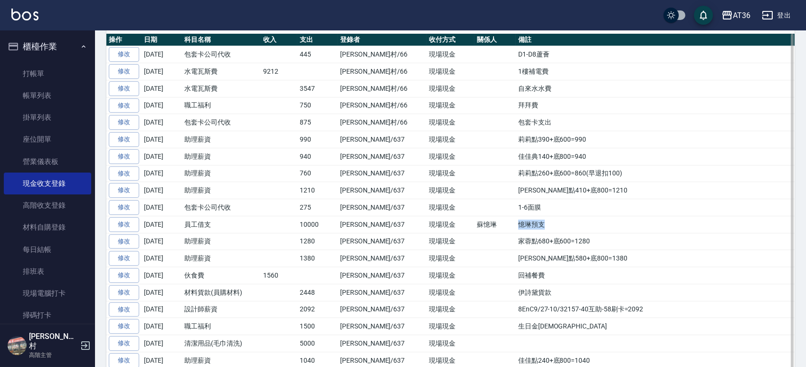
click at [516, 229] on td "憶琳預支" at bounding box center [655, 224] width 279 height 17
click at [518, 213] on td "1-6面膜" at bounding box center [655, 207] width 279 height 17
drag, startPoint x: 512, startPoint y: 204, endPoint x: 470, endPoint y: 205, distance: 41.8
click at [470, 205] on tr "修改 2025-10-05 包套卡公司代收 275 蘇憶琳/637 現場現金 1-6面膜" at bounding box center [450, 207] width 688 height 17
click at [560, 186] on td "EVa點410+底800=1210" at bounding box center [655, 190] width 279 height 17
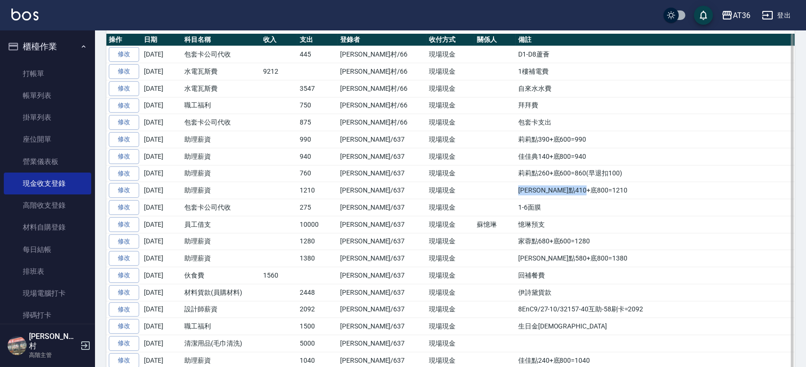
drag, startPoint x: 560, startPoint y: 192, endPoint x: 452, endPoint y: 221, distance: 112.2
click at [516, 191] on td "EVa點410+底800=1210" at bounding box center [655, 190] width 279 height 17
click at [581, 174] on td "莉莉點260+底600=860(早退扣100)" at bounding box center [655, 173] width 279 height 17
drag, startPoint x: 587, startPoint y: 174, endPoint x: 477, endPoint y: 174, distance: 110.2
click at [516, 174] on td "莉莉點260+底600=860(早退扣100)" at bounding box center [655, 173] width 279 height 17
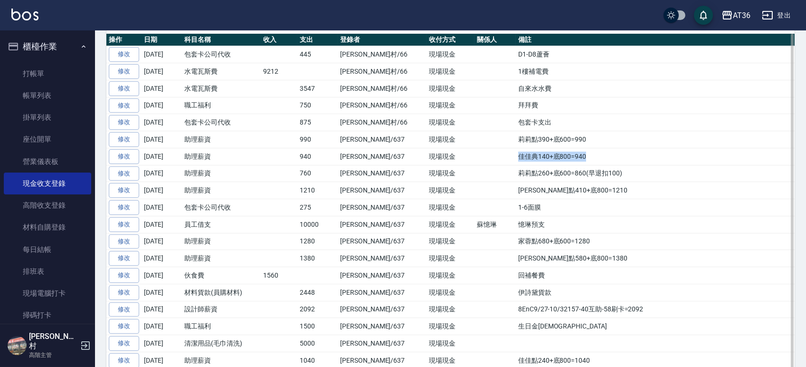
drag, startPoint x: 550, startPoint y: 156, endPoint x: 478, endPoint y: 159, distance: 71.8
click at [516, 159] on td "佳佳典140+底800=940" at bounding box center [655, 156] width 279 height 17
drag, startPoint x: 550, startPoint y: 139, endPoint x: 480, endPoint y: 142, distance: 69.9
click at [516, 142] on td "莉莉點390+底600=990" at bounding box center [655, 139] width 279 height 17
drag, startPoint x: 492, startPoint y: 122, endPoint x: 474, endPoint y: 123, distance: 17.6
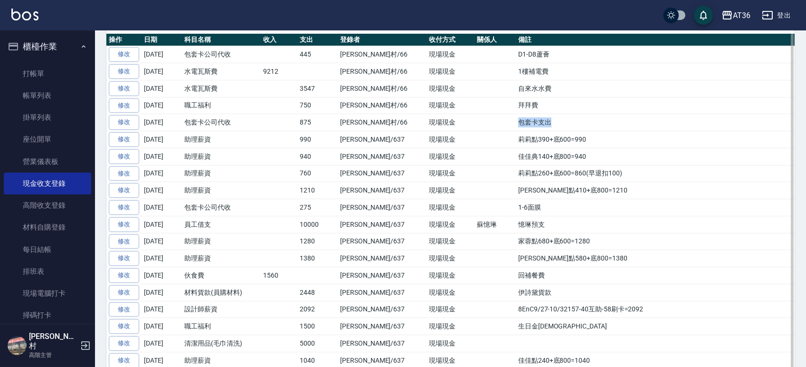
click at [474, 123] on tr "修改 2025-10-07 包套卡公司代收 875 唐榮村/66 現場現金 包套卡支出" at bounding box center [450, 122] width 688 height 17
drag, startPoint x: 517, startPoint y: 106, endPoint x: 472, endPoint y: 106, distance: 45.6
click at [472, 106] on tr "修改 2025-10-07 職工福利 750 唐榮村/66 現場現金 拜拜費" at bounding box center [450, 105] width 688 height 17
drag, startPoint x: 521, startPoint y: 90, endPoint x: 473, endPoint y: 94, distance: 47.6
click at [473, 94] on tr "修改 2025-10-07 水電瓦斯費 3547 唐榮村/66 現場現金 自來水水費" at bounding box center [450, 88] width 688 height 17
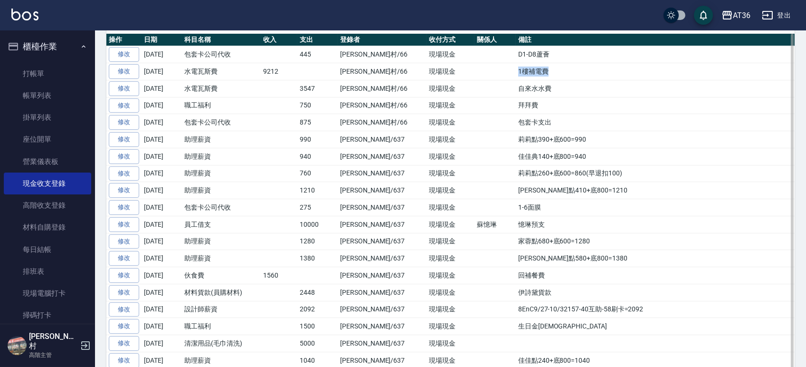
drag, startPoint x: 517, startPoint y: 71, endPoint x: 477, endPoint y: 70, distance: 39.4
click at [516, 70] on td "1樓補電費" at bounding box center [655, 71] width 279 height 17
drag, startPoint x: 519, startPoint y: 51, endPoint x: 479, endPoint y: 51, distance: 39.9
click at [516, 51] on td "D1-D8蘆薈" at bounding box center [655, 54] width 279 height 17
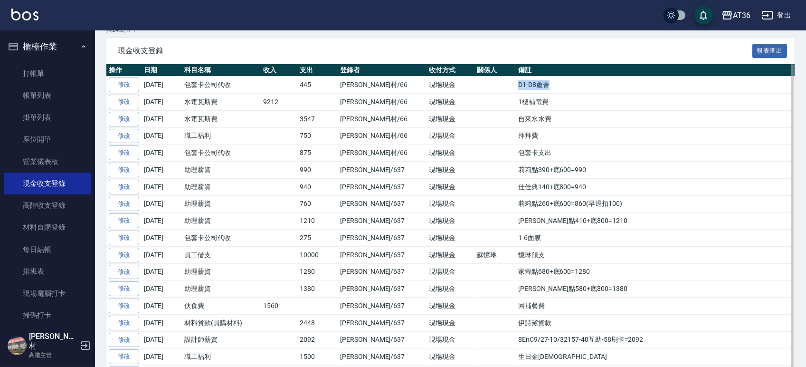
scroll to position [142, 0]
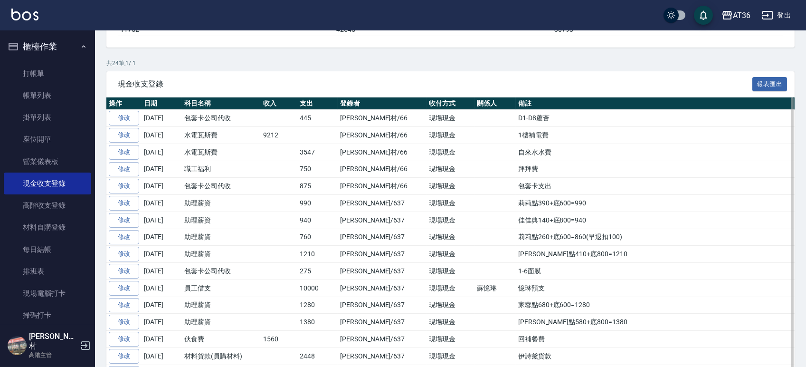
click at [294, 198] on td at bounding box center [279, 203] width 37 height 17
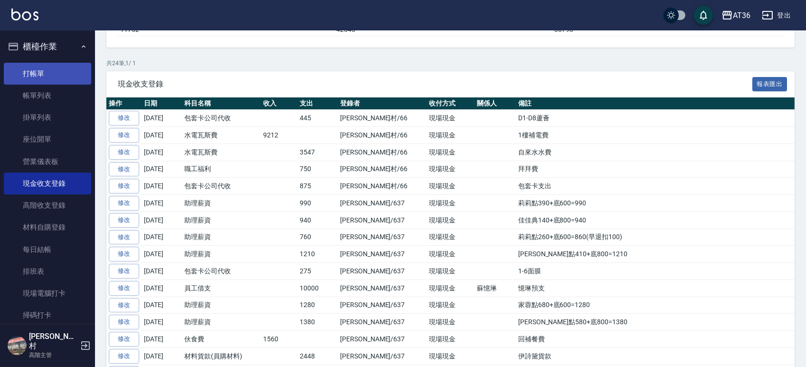
click at [59, 68] on link "打帳單" at bounding box center [47, 74] width 87 height 22
